Goal: Information Seeking & Learning: Find specific fact

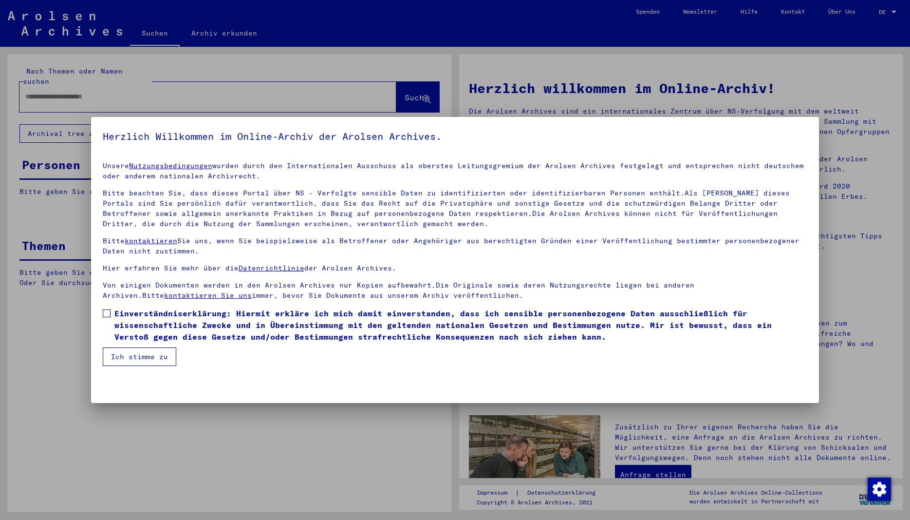
click at [144, 358] on button "Ich stimme zu" at bounding box center [140, 356] width 74 height 19
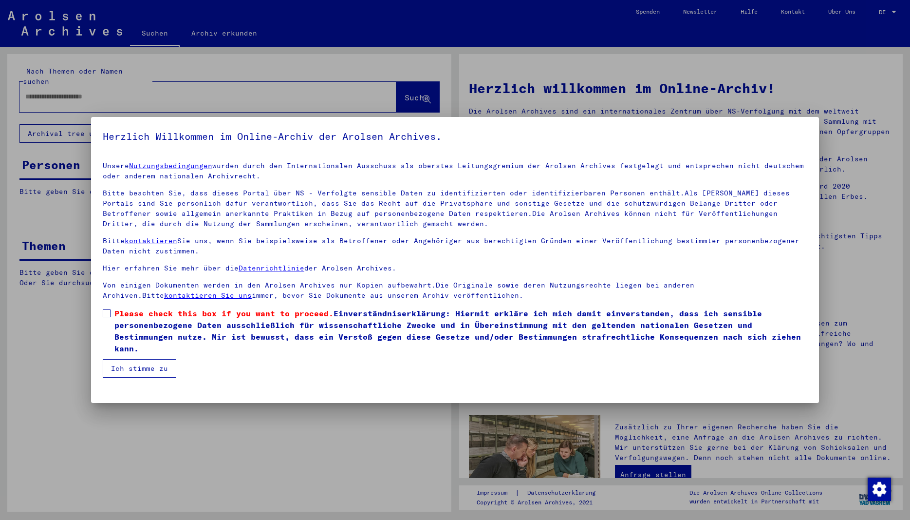
click at [135, 374] on button "Ich stimme zu" at bounding box center [140, 368] width 74 height 19
click at [108, 314] on span at bounding box center [107, 313] width 8 height 8
click at [107, 315] on span at bounding box center [107, 313] width 8 height 8
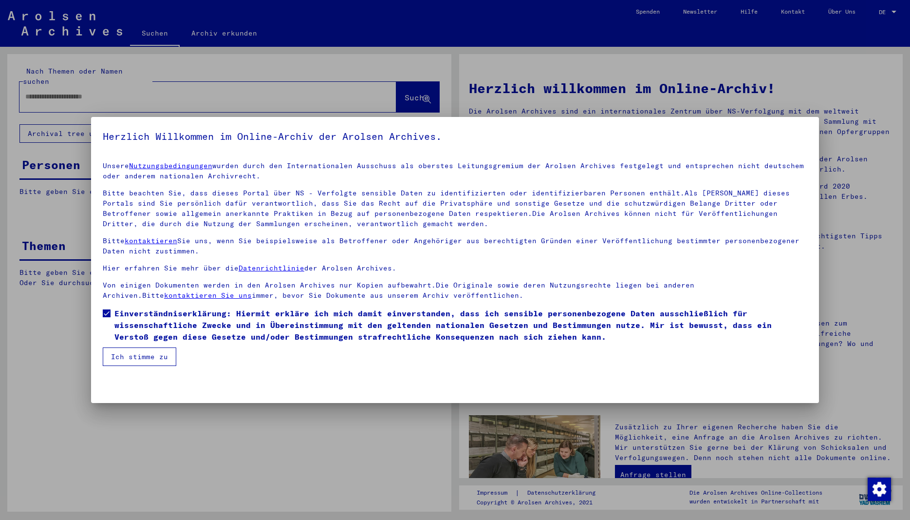
click at [137, 358] on button "Ich stimme zu" at bounding box center [140, 356] width 74 height 19
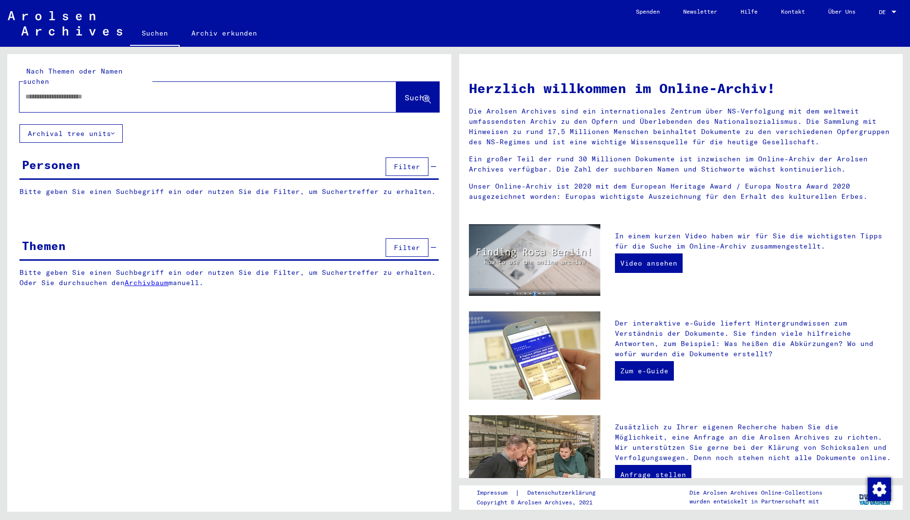
click at [53, 96] on div at bounding box center [193, 97] width 348 height 22
click at [43, 92] on input "text" at bounding box center [196, 97] width 342 height 10
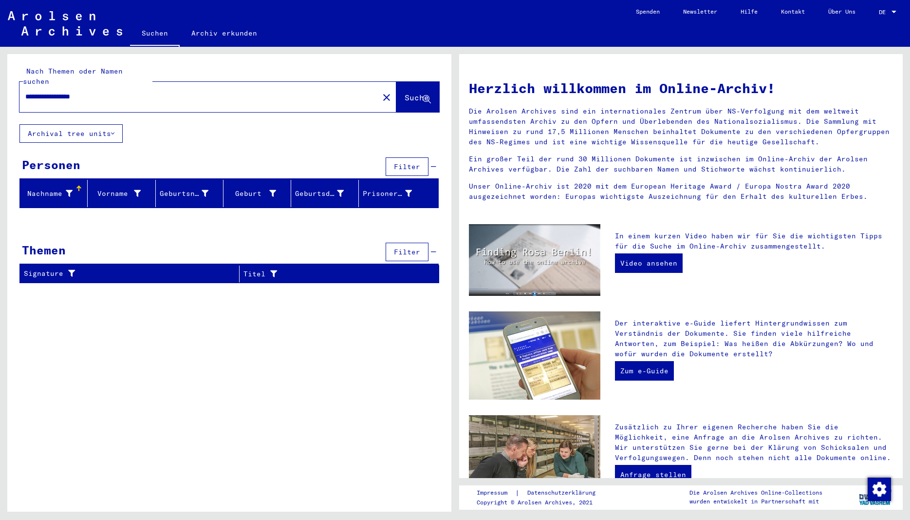
click at [433, 88] on button "Suche" at bounding box center [417, 97] width 43 height 30
click at [108, 92] on input "**********" at bounding box center [196, 97] width 342 height 10
type input "********"
click at [407, 93] on span "Suche" at bounding box center [417, 98] width 24 height 10
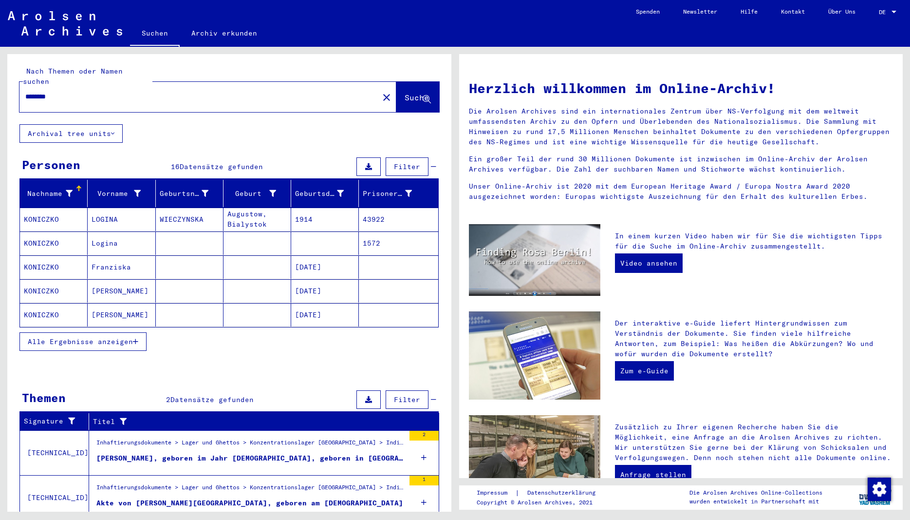
click at [248, 344] on div "Alle Ergebnisse anzeigen" at bounding box center [228, 341] width 419 height 28
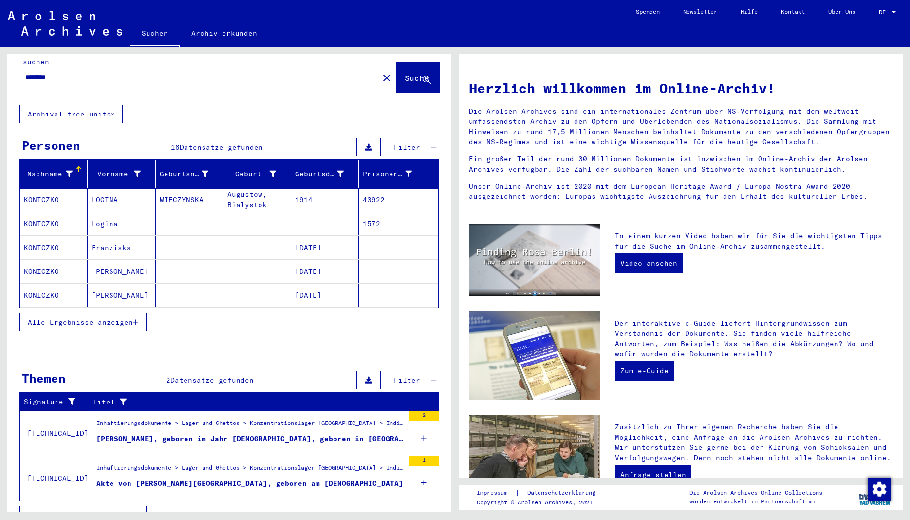
scroll to position [27, 0]
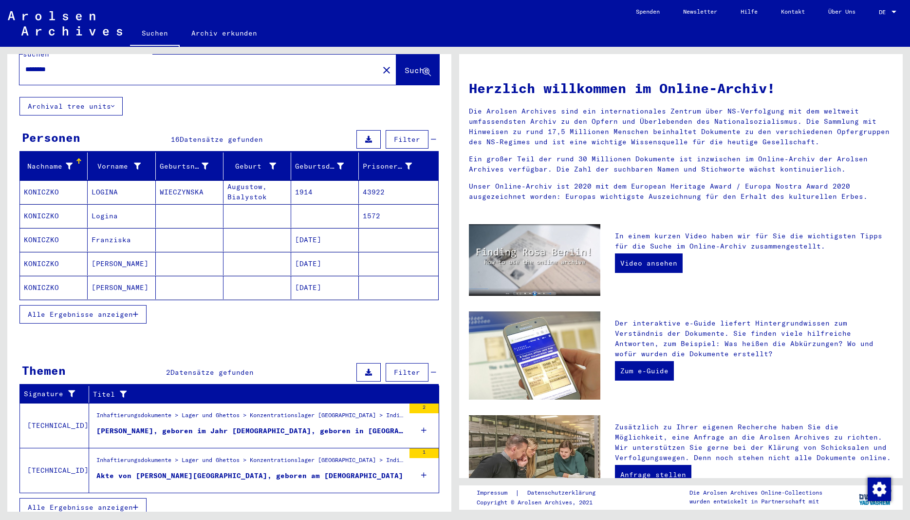
click at [80, 503] on span "Alle Ergebnisse anzeigen" at bounding box center [80, 507] width 105 height 9
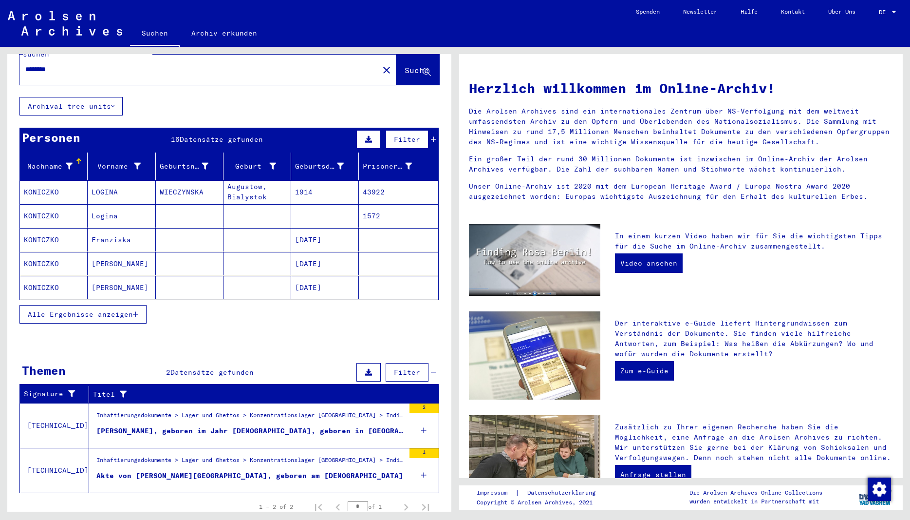
scroll to position [0, 0]
